Goal: Task Accomplishment & Management: Use online tool/utility

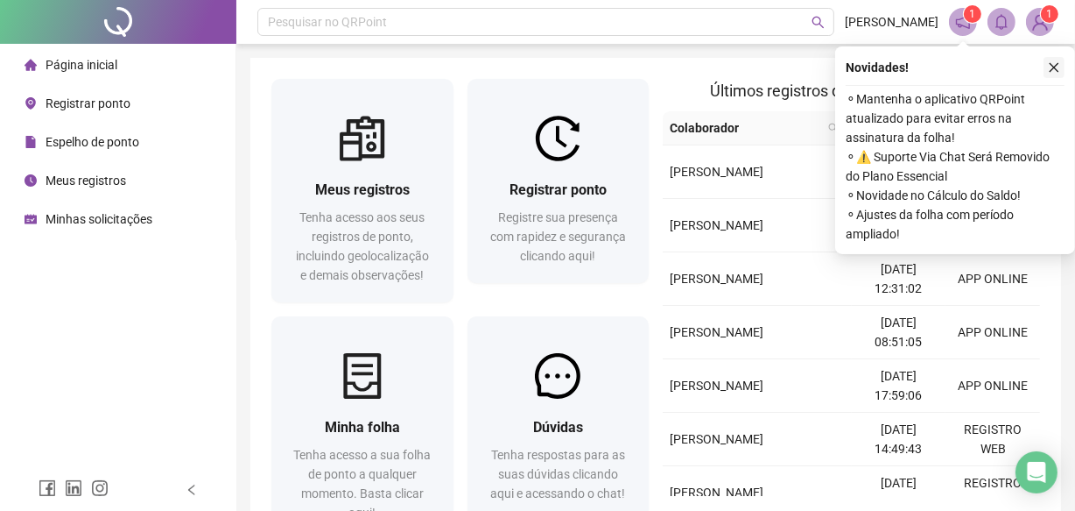
click at [1051, 66] on icon "close" at bounding box center [1054, 67] width 12 height 12
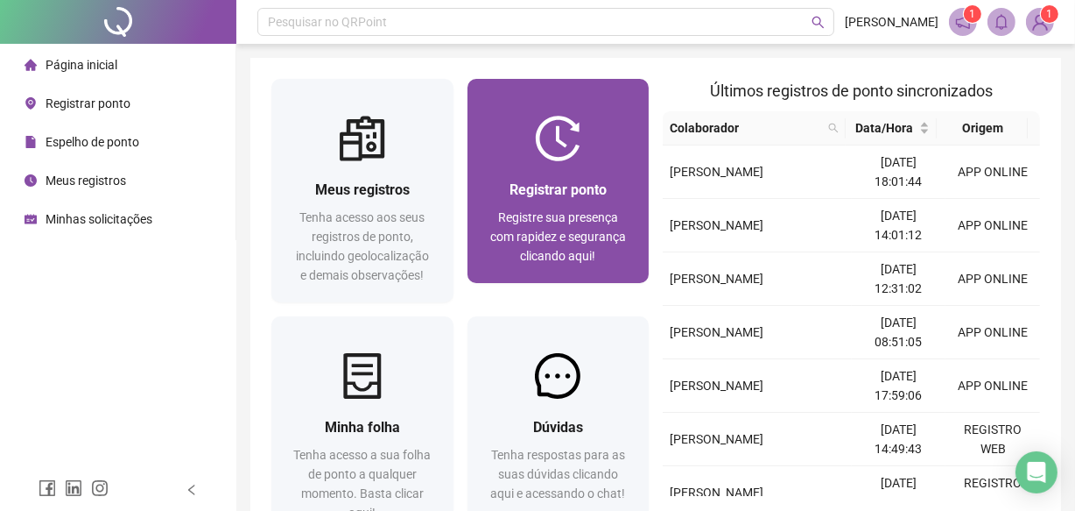
click at [575, 184] on span "Registrar ponto" at bounding box center [558, 189] width 97 height 17
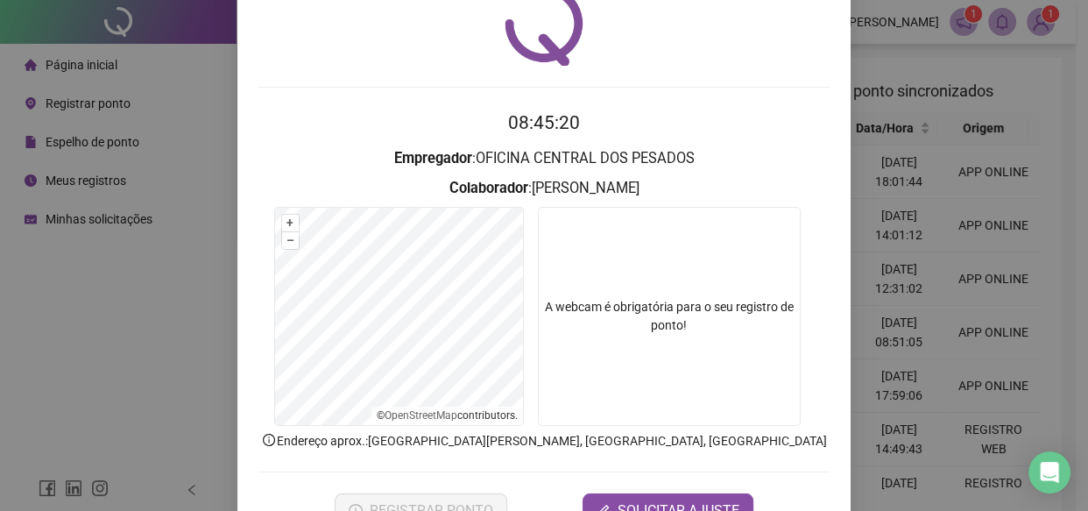
scroll to position [134, 0]
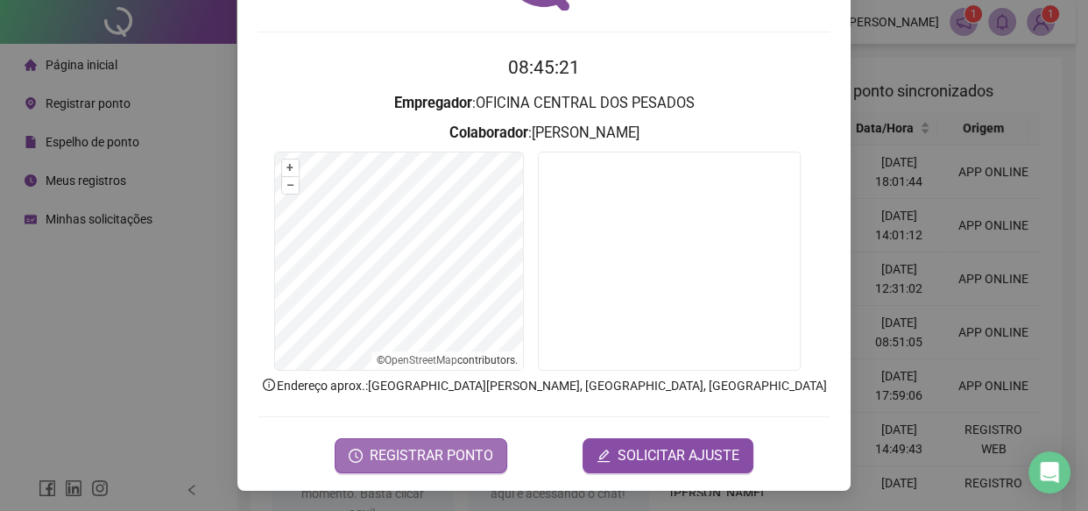
click at [477, 449] on span "REGISTRAR PONTO" at bounding box center [431, 455] width 123 height 21
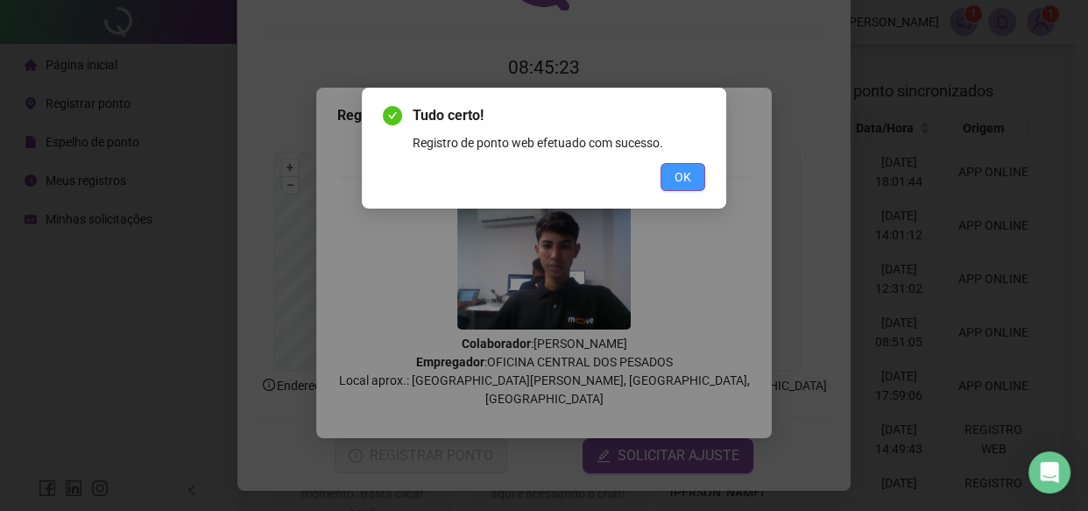
click at [678, 184] on span "OK" at bounding box center [682, 176] width 17 height 19
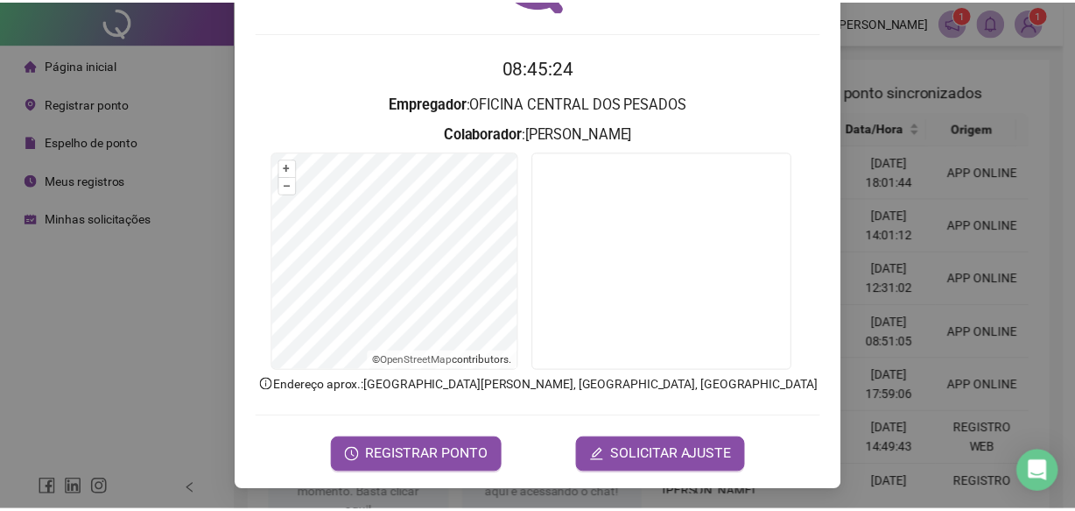
scroll to position [0, 0]
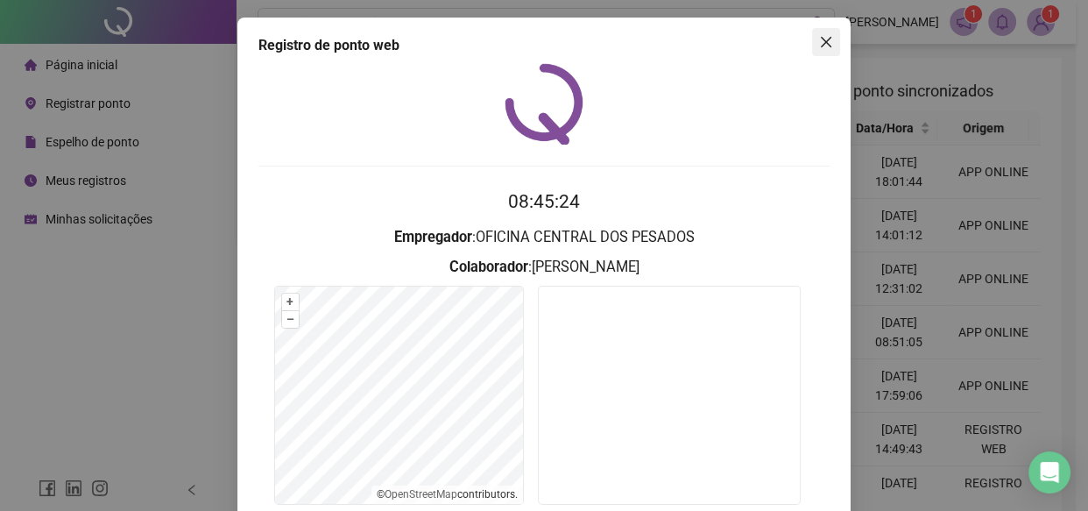
click at [819, 44] on icon "close" at bounding box center [826, 42] width 14 height 14
